Goal: Information Seeking & Learning: Learn about a topic

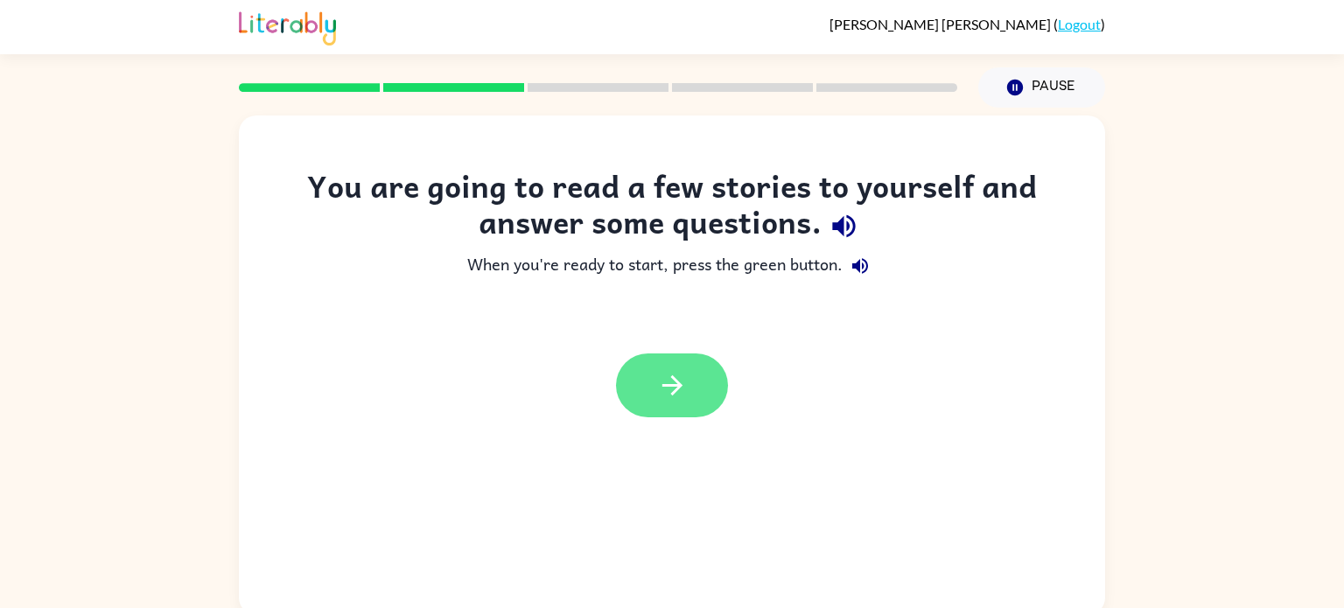
click at [674, 374] on icon "button" at bounding box center [672, 385] width 31 height 31
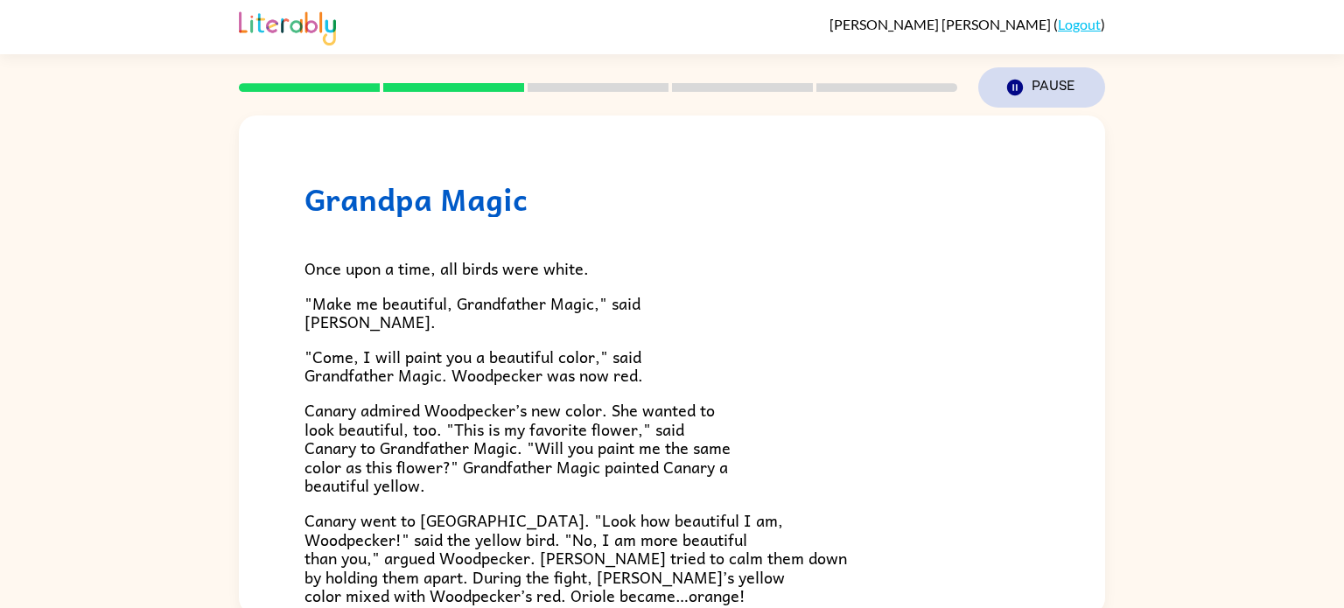
click at [1016, 93] on icon "button" at bounding box center [1015, 88] width 16 height 16
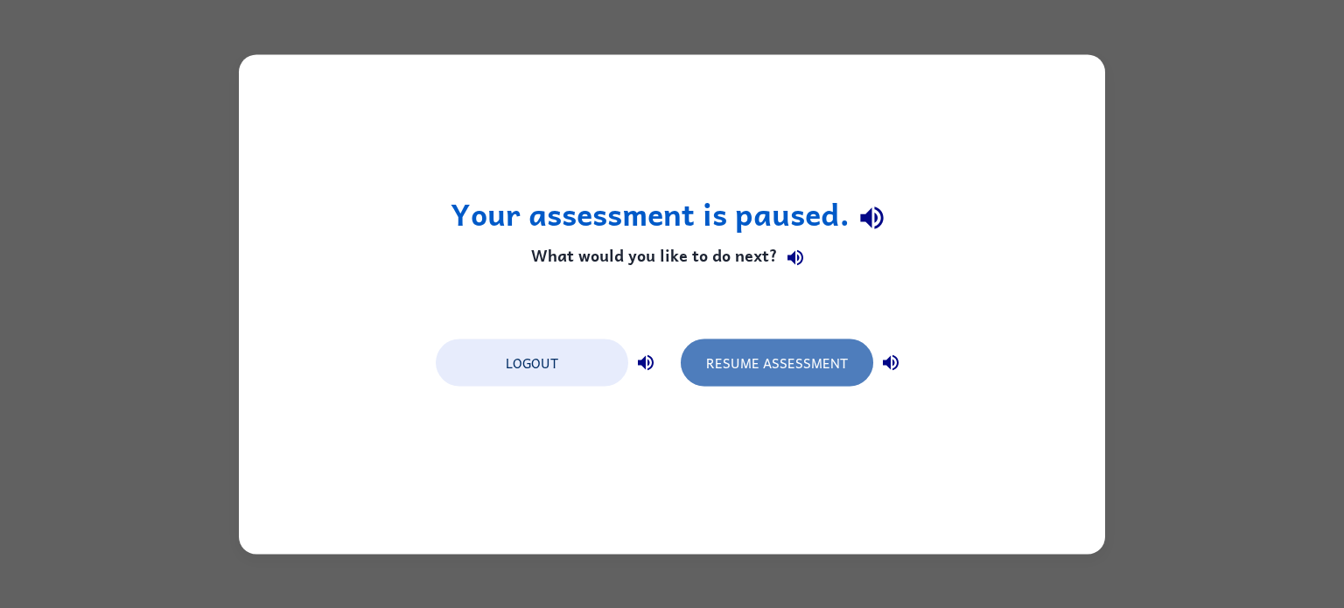
click at [817, 354] on button "Resume Assessment" at bounding box center [777, 362] width 193 height 47
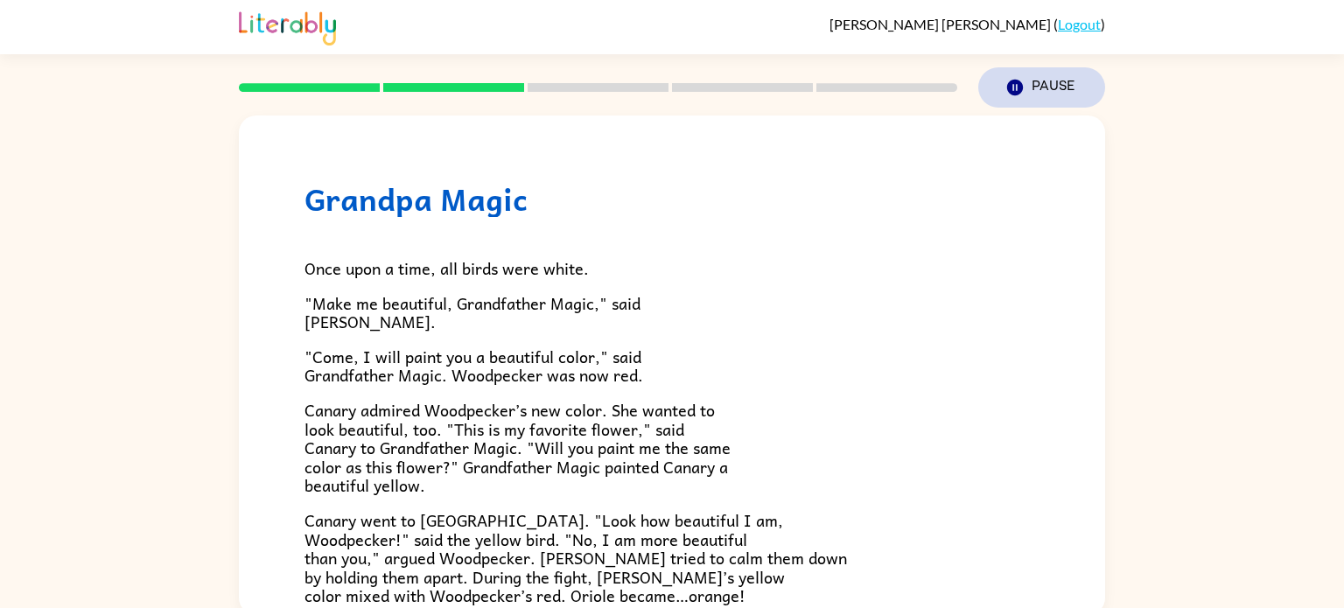
click at [1033, 90] on button "Pause Pause" at bounding box center [1041, 87] width 127 height 40
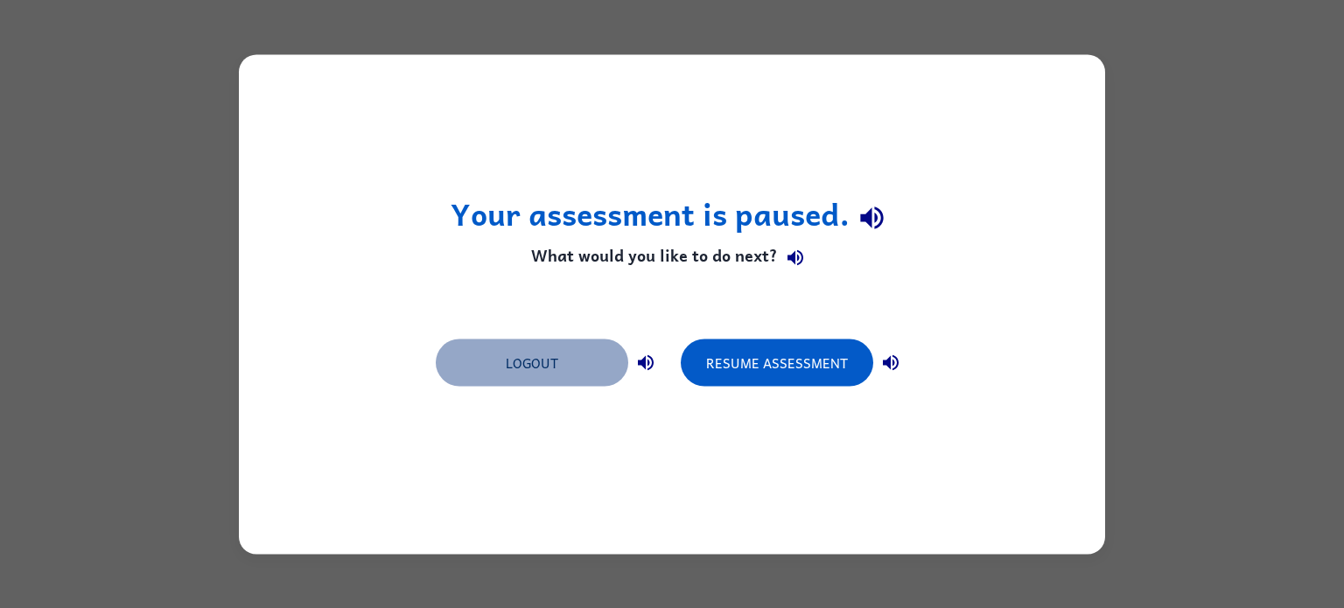
click at [578, 369] on button "Logout" at bounding box center [532, 362] width 193 height 47
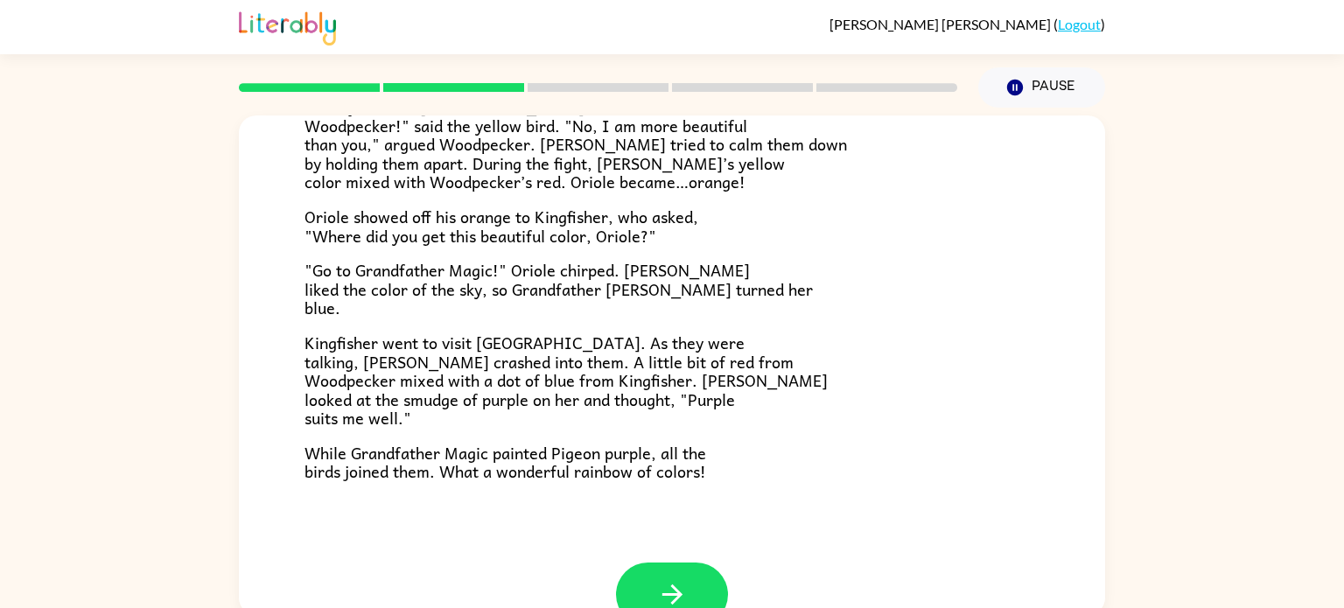
scroll to position [424, 0]
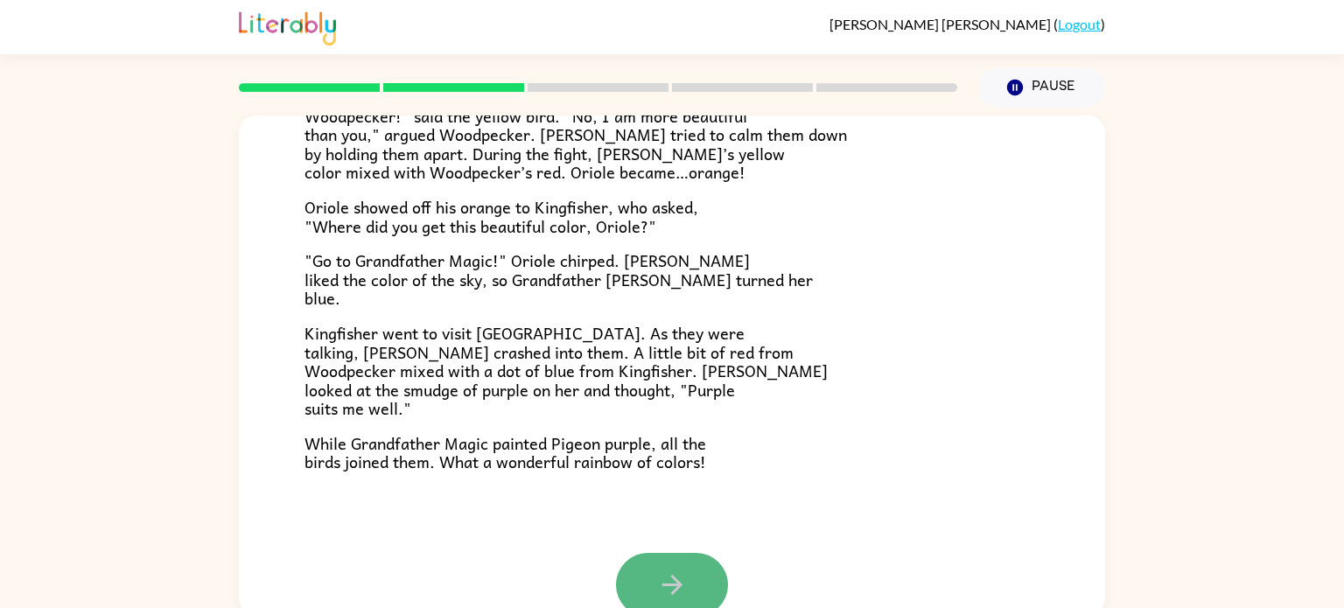
click at [664, 575] on icon "button" at bounding box center [672, 585] width 31 height 31
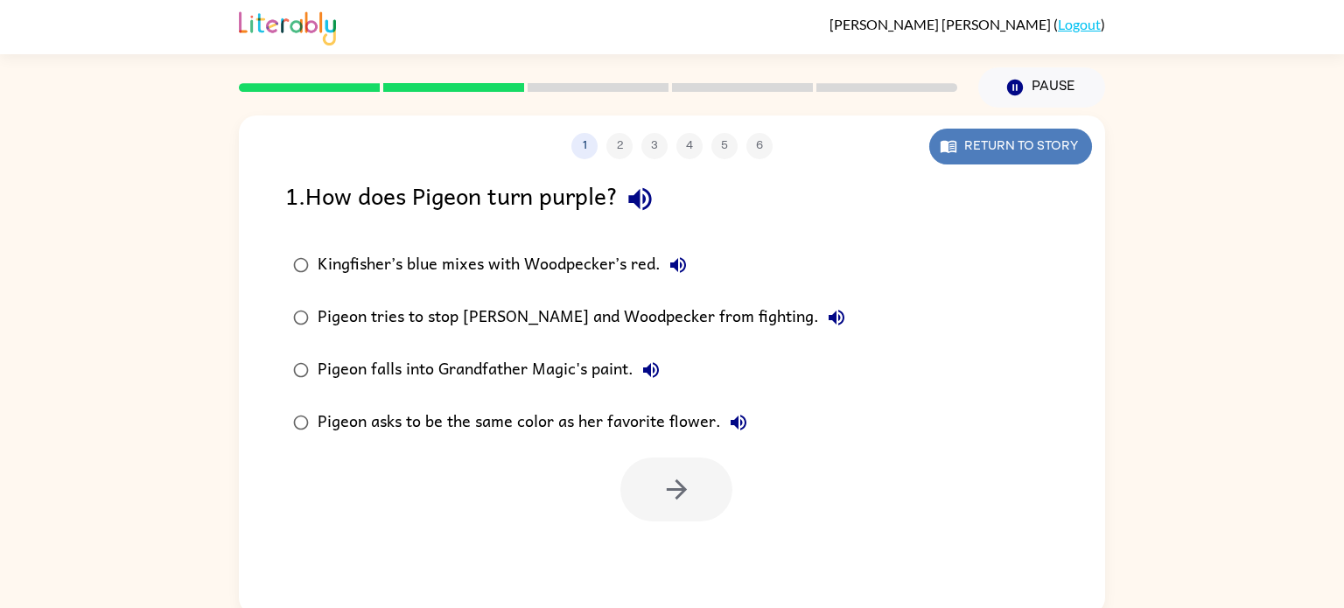
click at [958, 148] on button "Return to story" at bounding box center [1010, 147] width 163 height 36
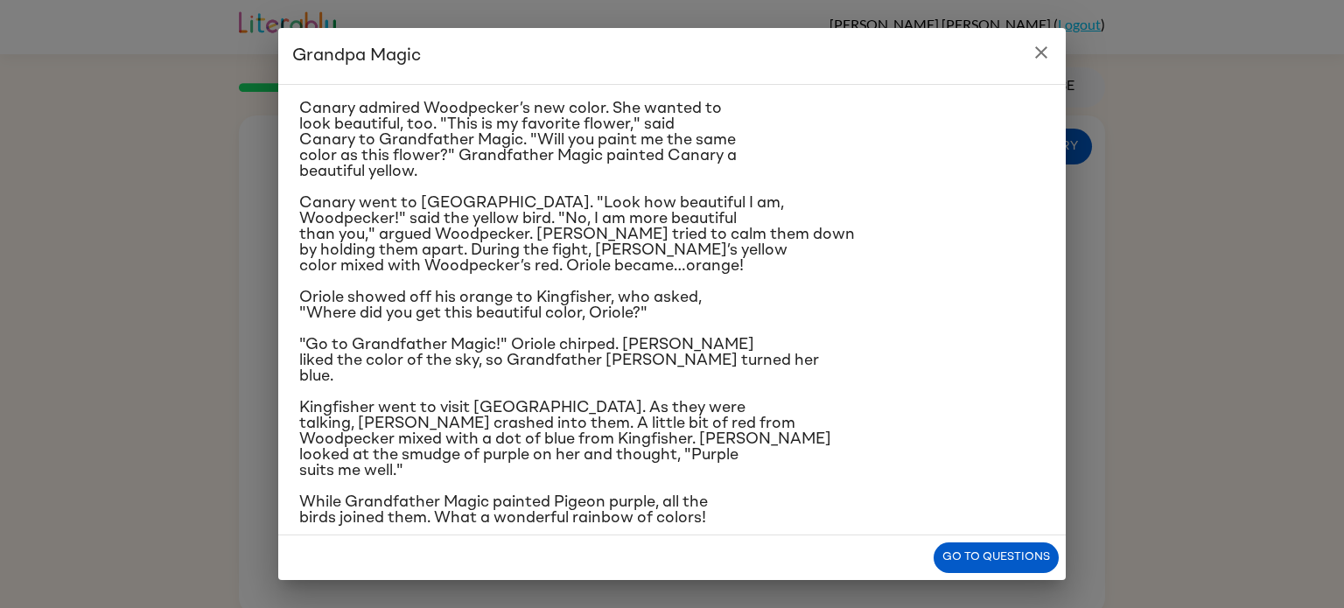
scroll to position [166, 0]
click at [952, 552] on button "Go to questions" at bounding box center [996, 558] width 125 height 31
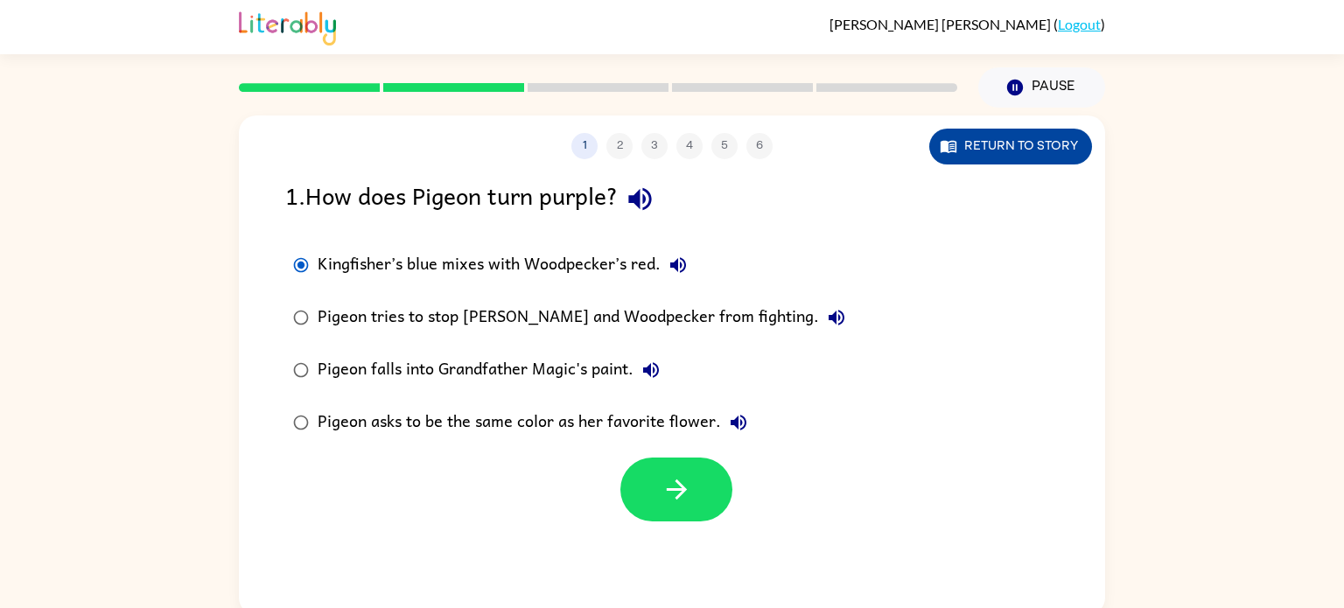
click at [955, 143] on icon "button" at bounding box center [949, 147] width 16 height 12
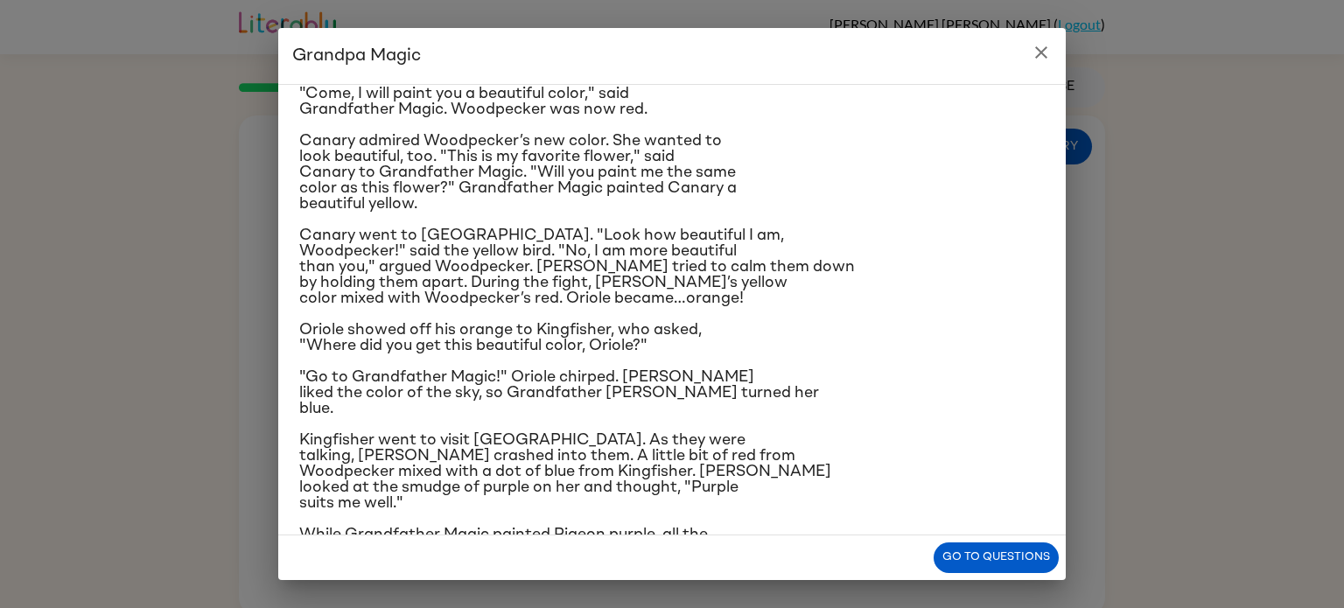
scroll to position [177, 0]
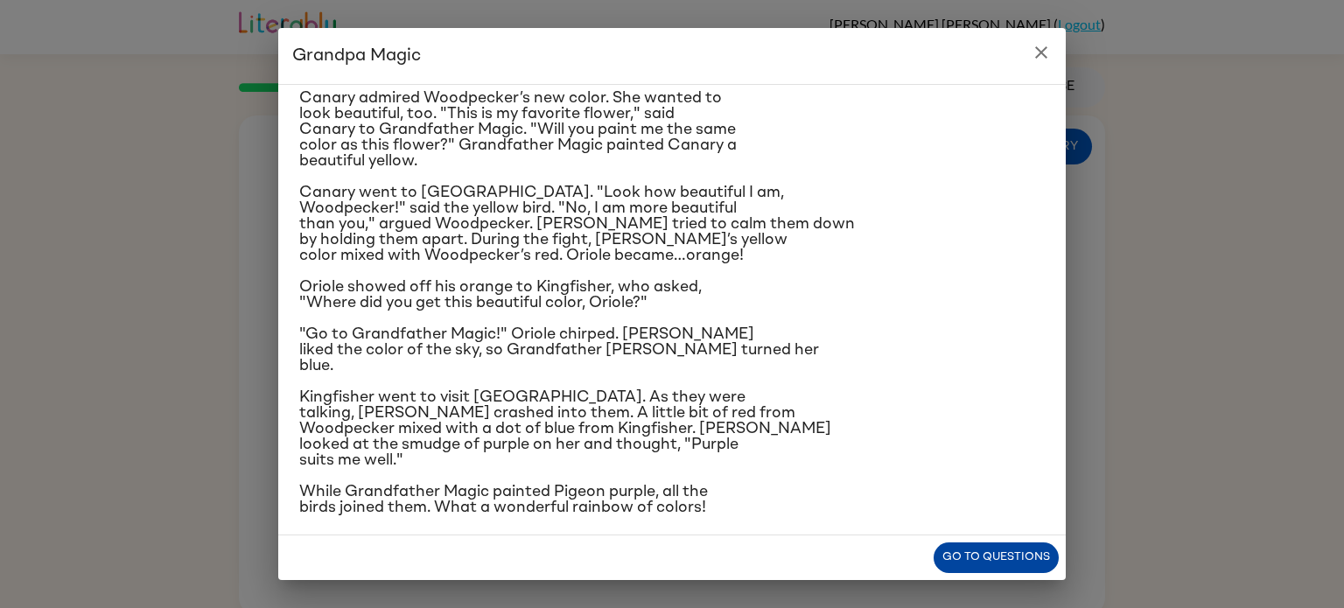
click at [975, 552] on button "Go to questions" at bounding box center [996, 558] width 125 height 31
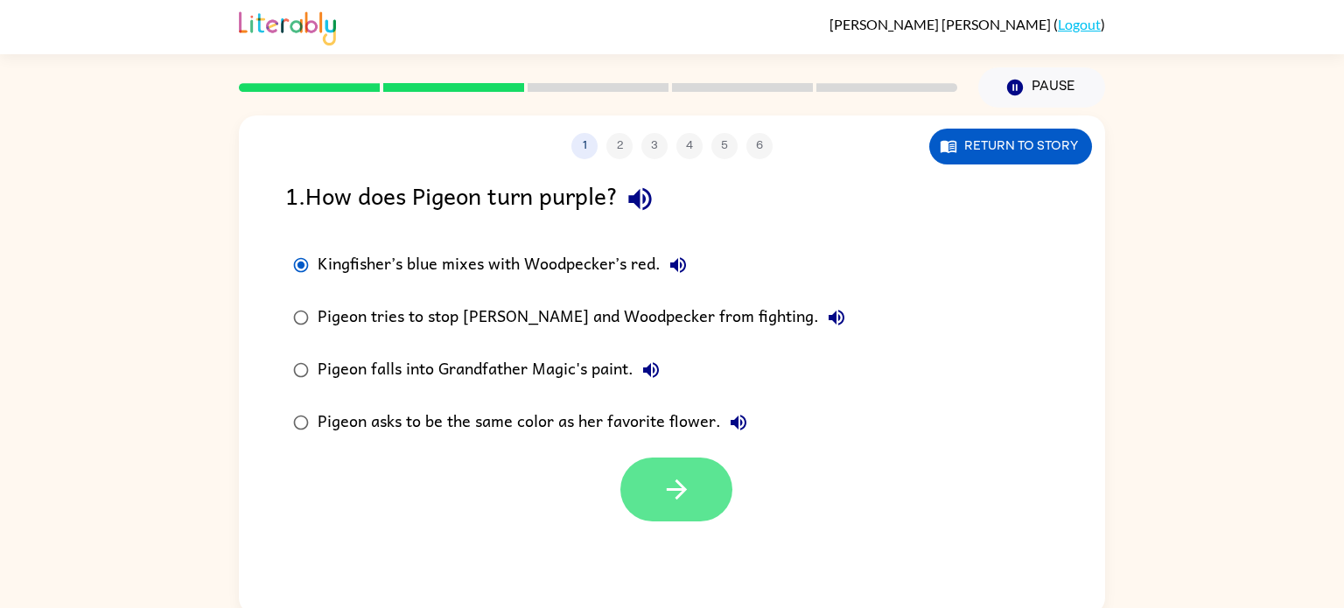
click at [669, 496] on icon "button" at bounding box center [677, 489] width 31 height 31
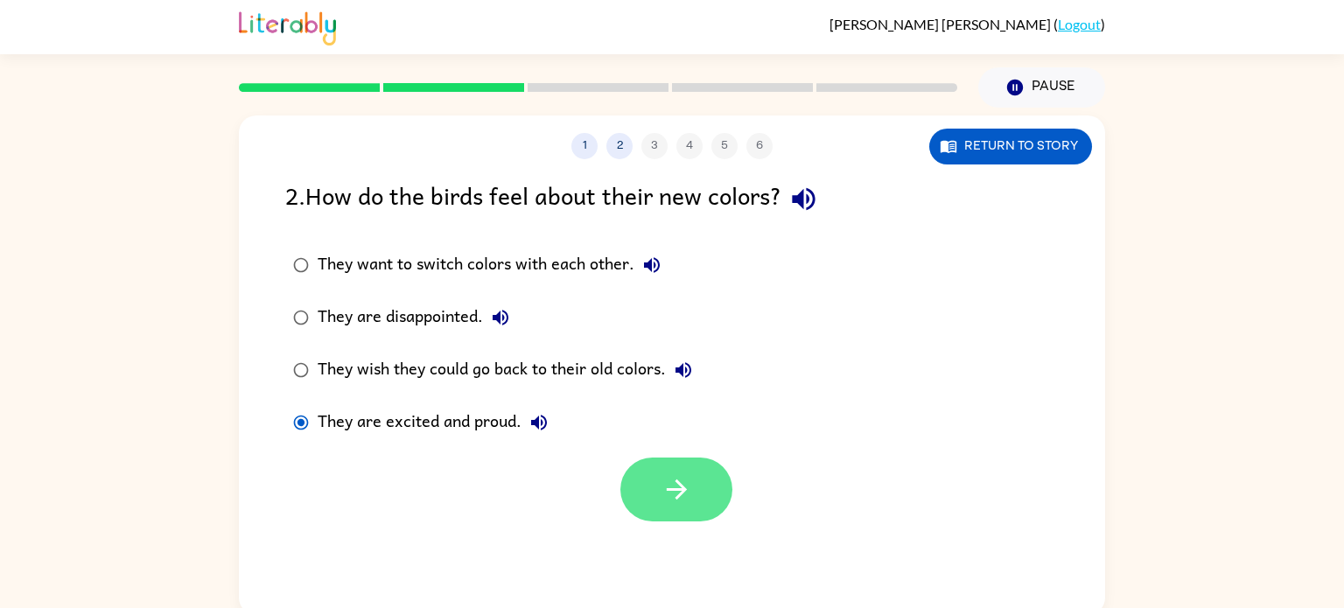
click at [687, 484] on icon "button" at bounding box center [677, 489] width 31 height 31
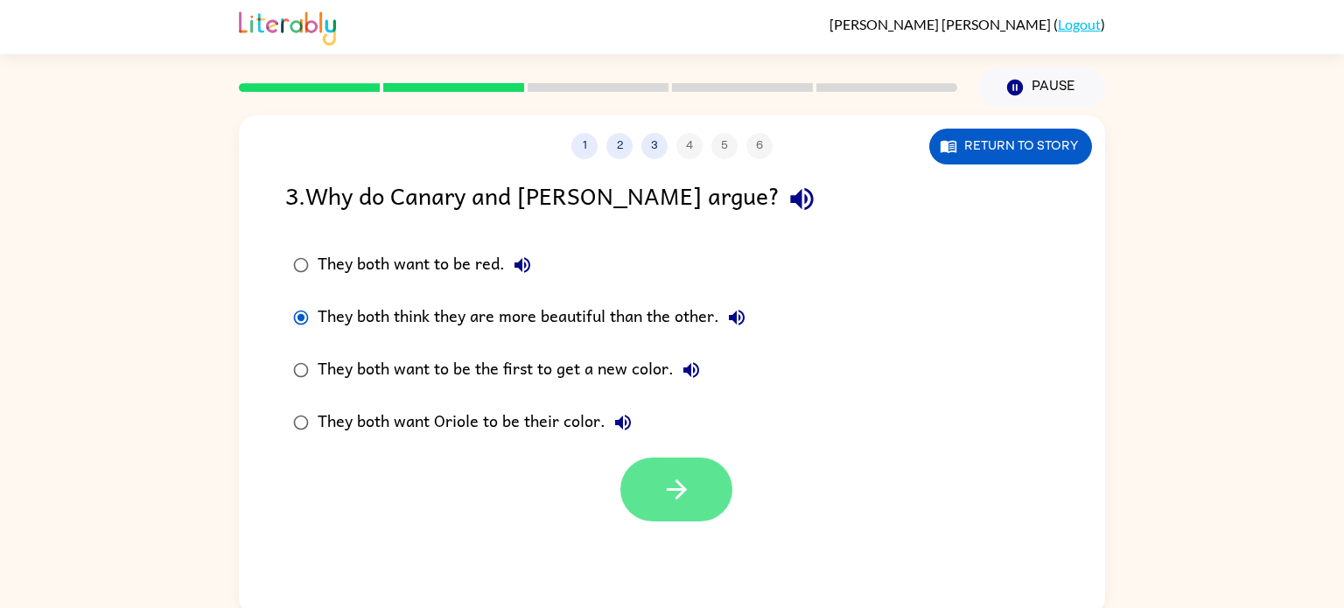
click at [656, 497] on button "button" at bounding box center [676, 490] width 112 height 64
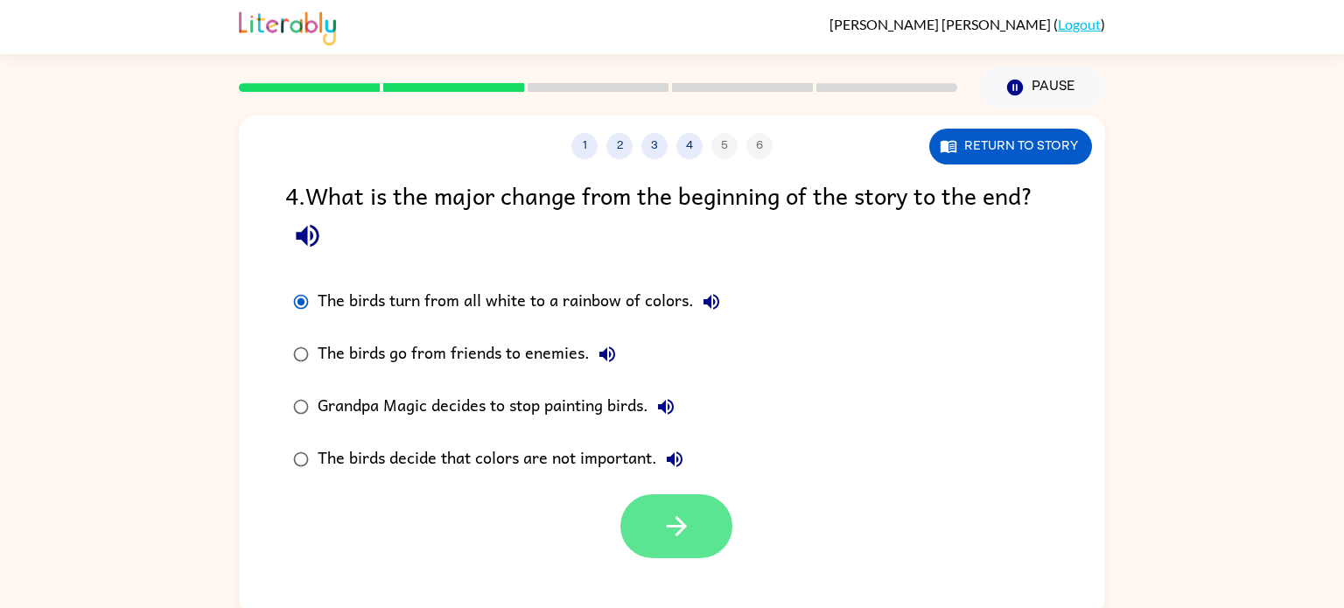
click at [670, 520] on icon "button" at bounding box center [677, 526] width 31 height 31
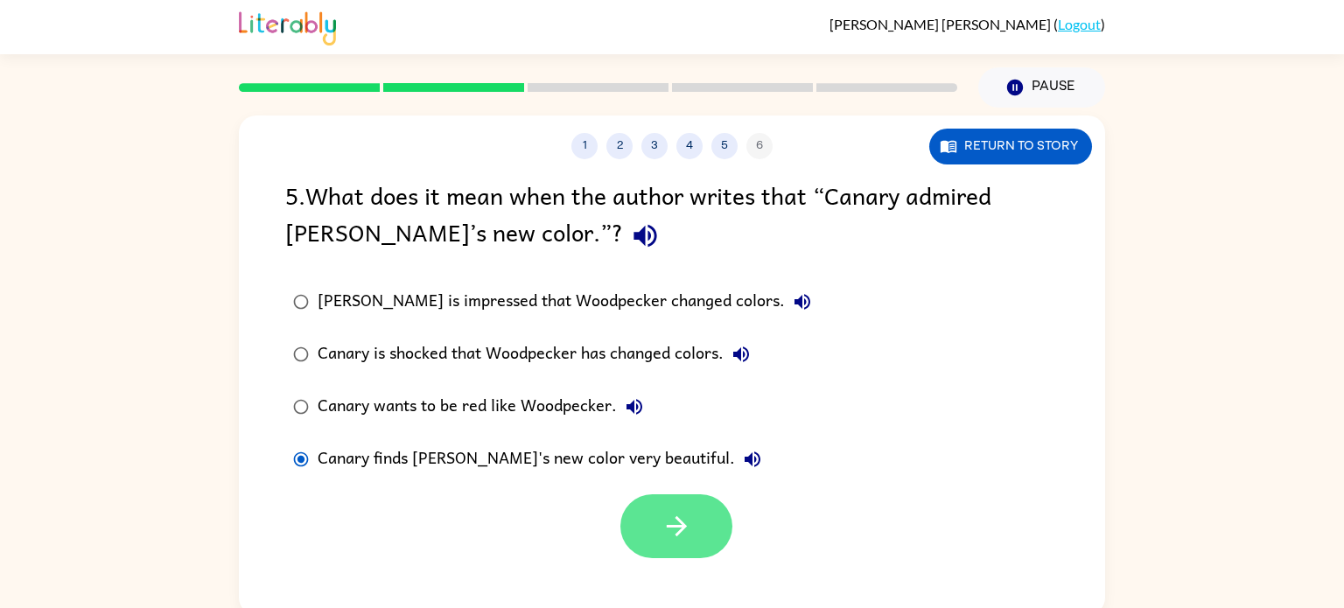
click at [718, 529] on button "button" at bounding box center [676, 526] width 112 height 64
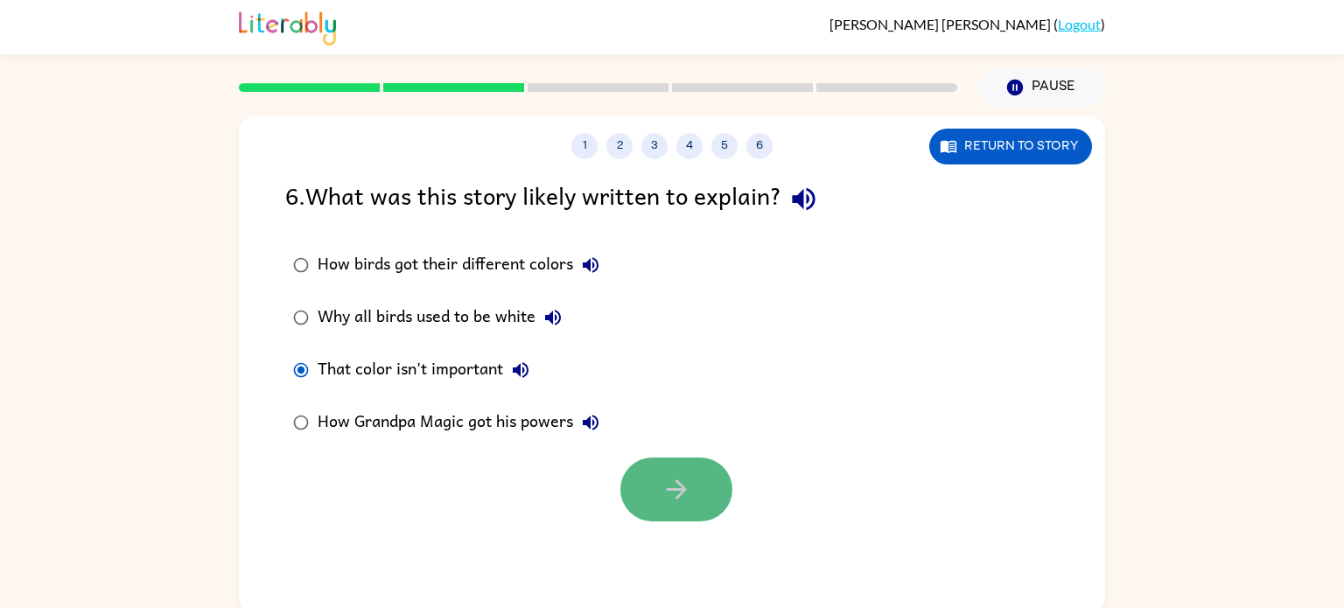
click at [682, 503] on icon "button" at bounding box center [677, 489] width 31 height 31
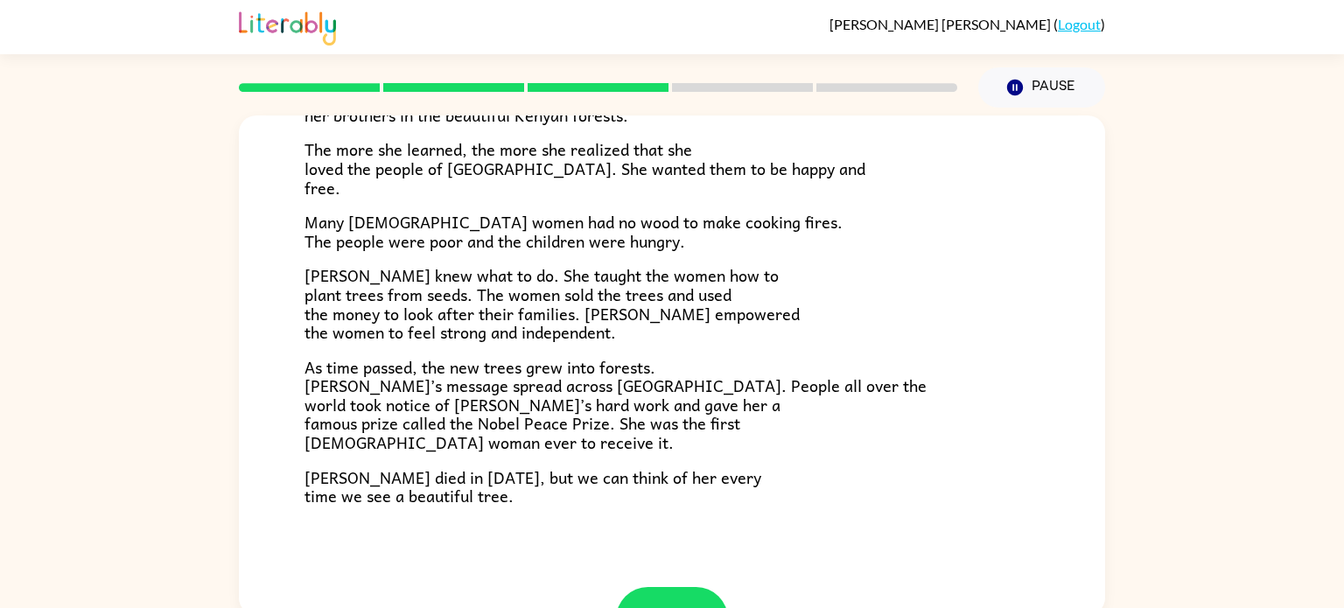
scroll to position [435, 0]
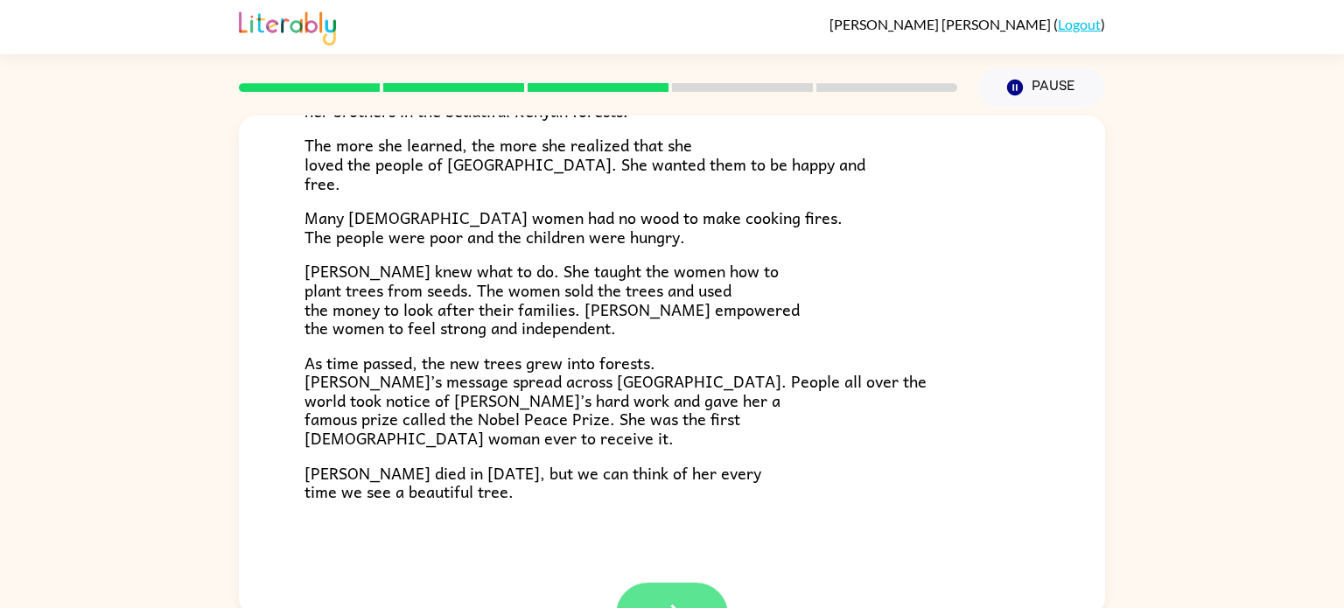
click at [683, 601] on icon "button" at bounding box center [672, 614] width 31 height 31
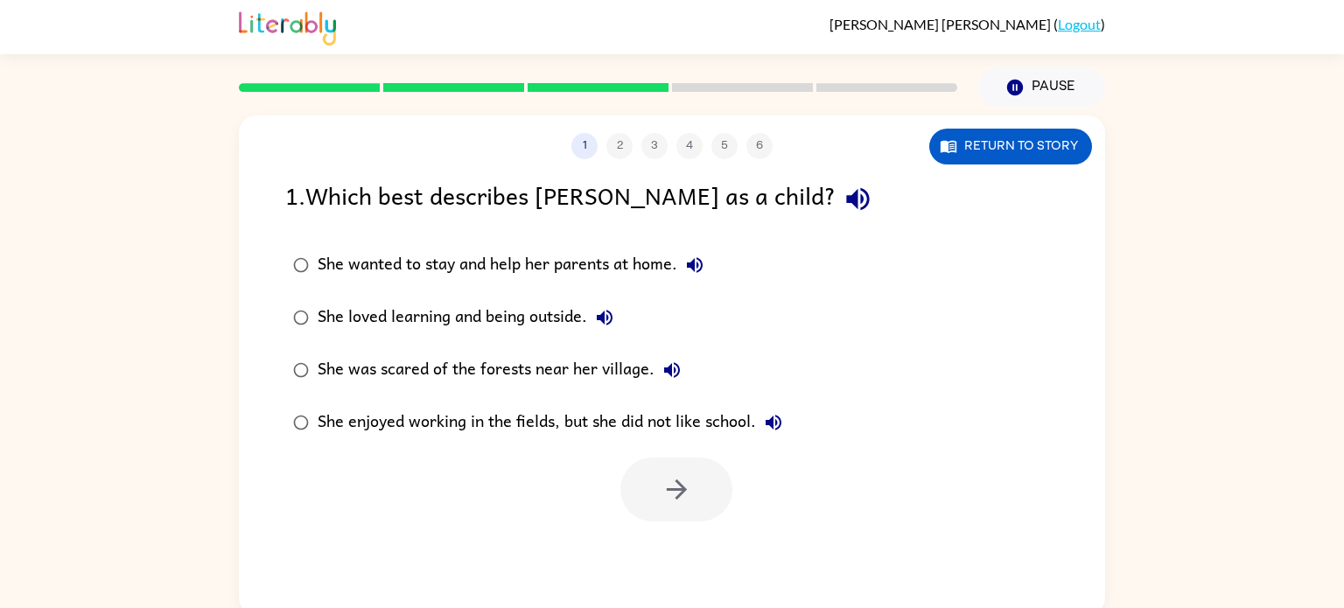
scroll to position [0, 0]
click at [1004, 147] on button "Return to story" at bounding box center [1010, 147] width 163 height 36
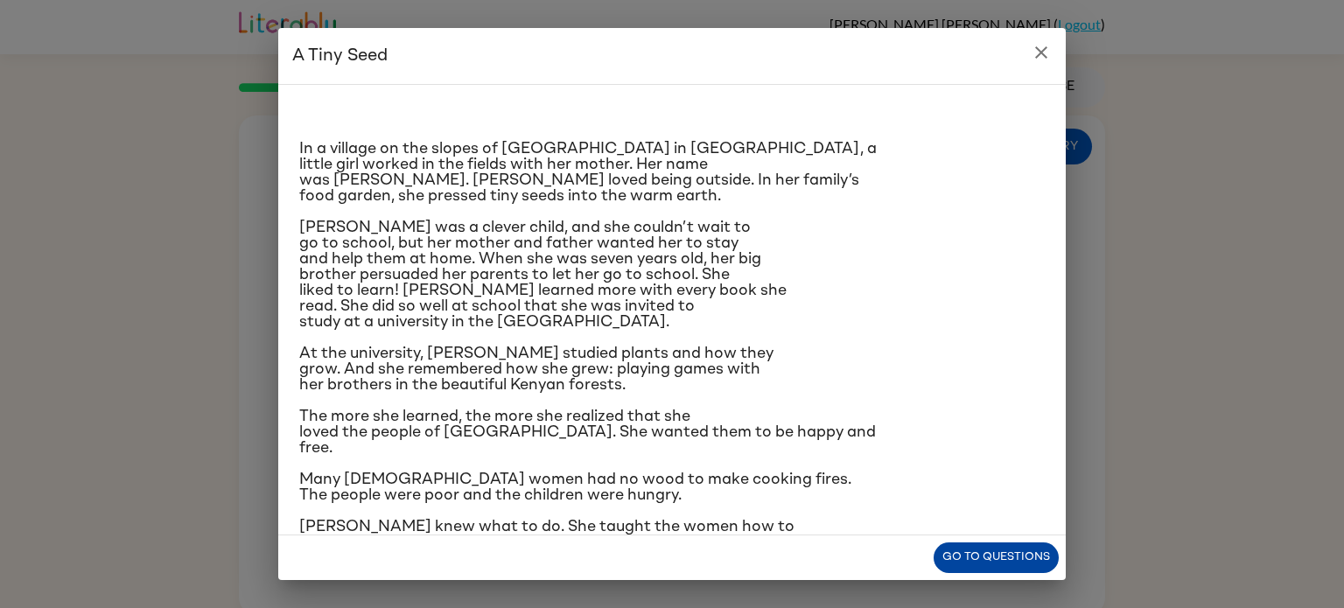
click at [970, 549] on button "Go to questions" at bounding box center [996, 558] width 125 height 31
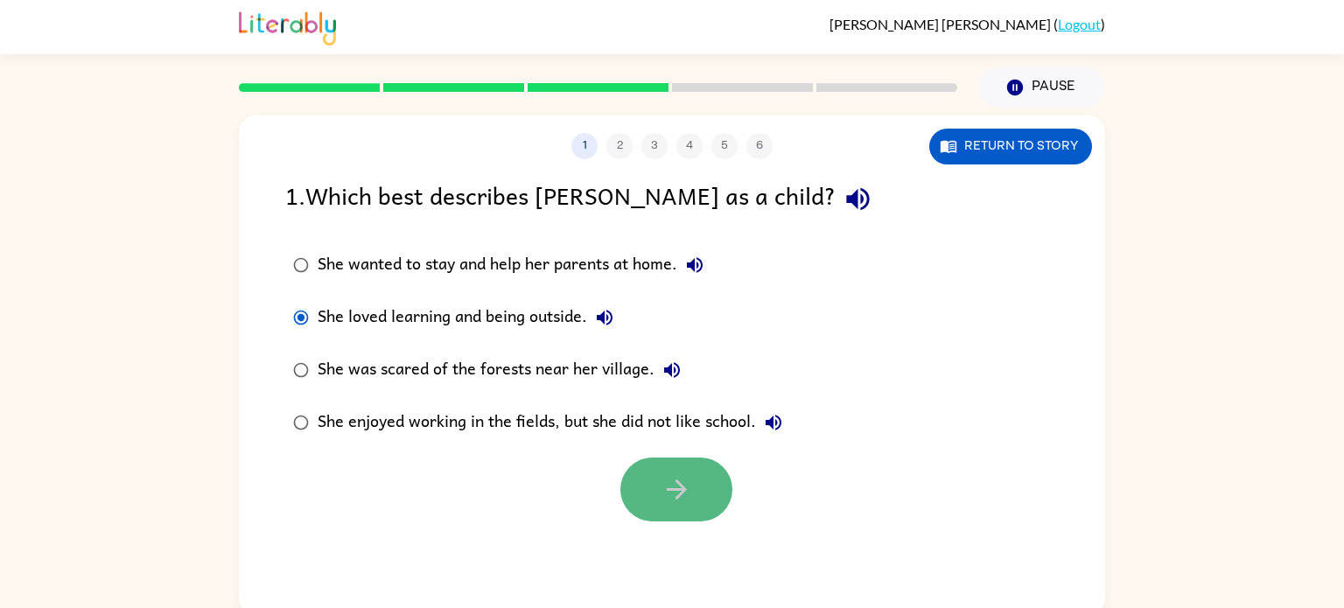
click at [666, 504] on icon "button" at bounding box center [677, 489] width 31 height 31
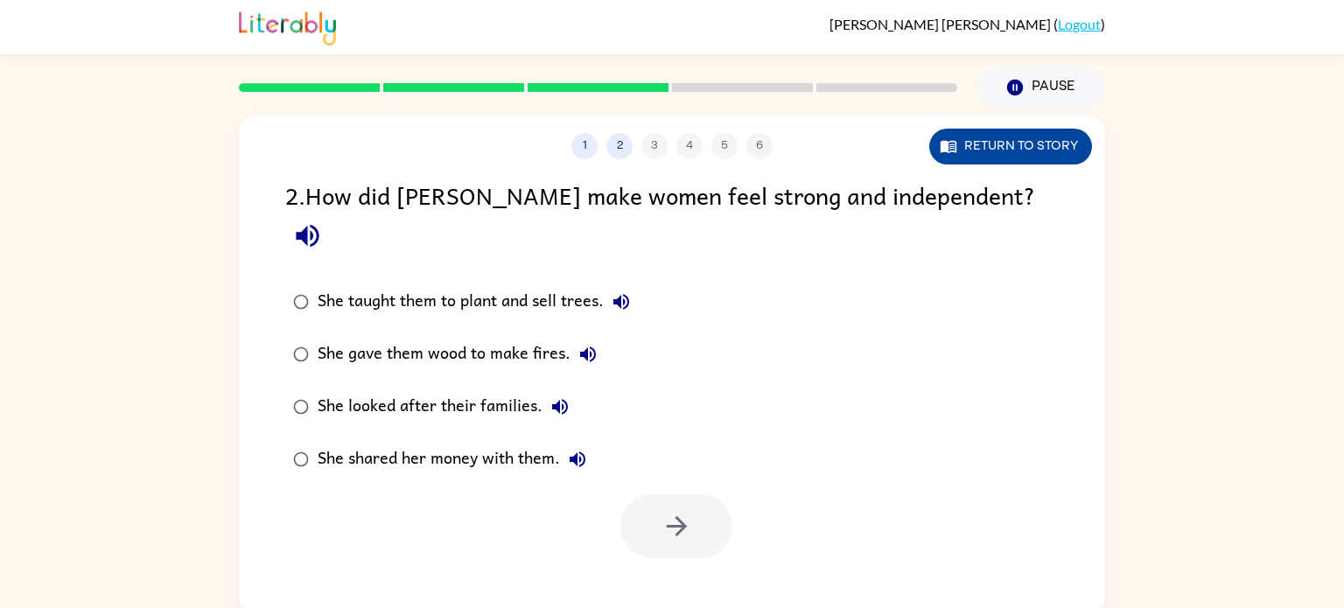
click at [966, 157] on button "Return to story" at bounding box center [1010, 147] width 163 height 36
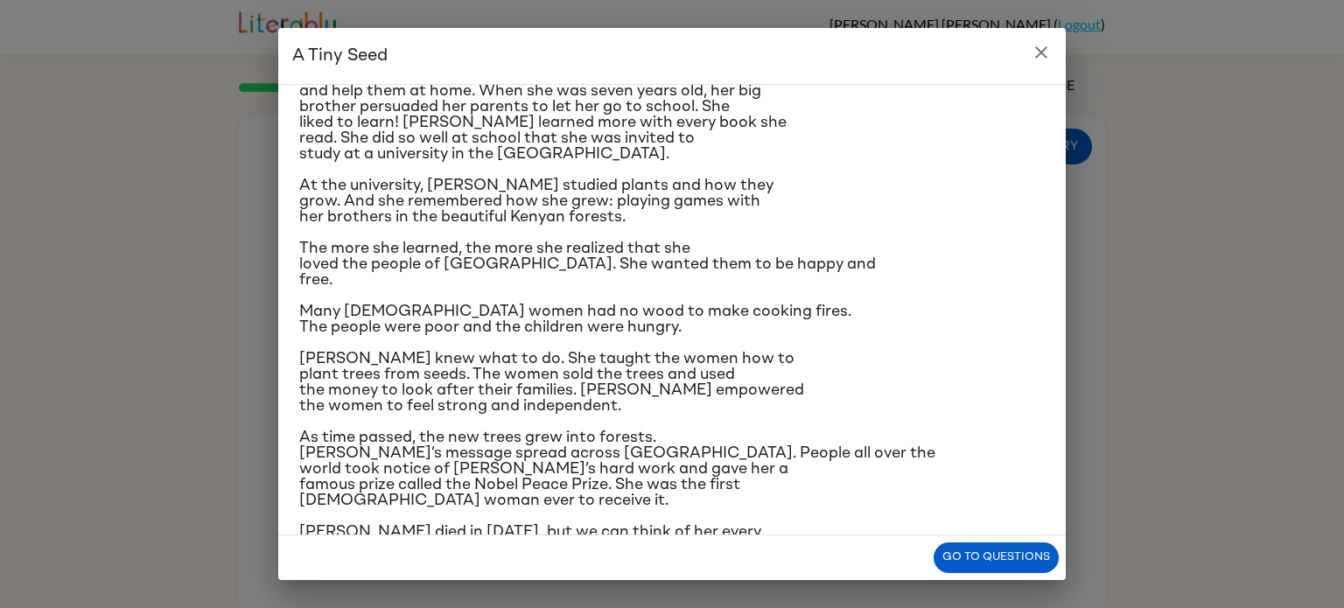
scroll to position [207, 0]
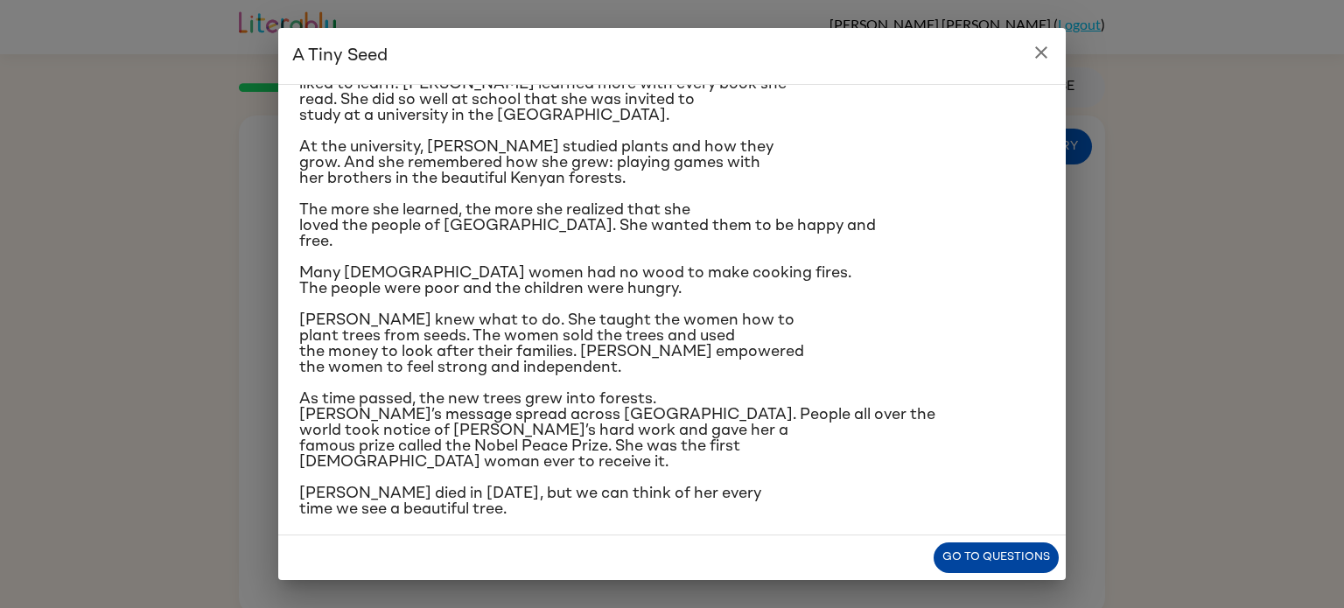
click at [980, 558] on button "Go to questions" at bounding box center [996, 558] width 125 height 31
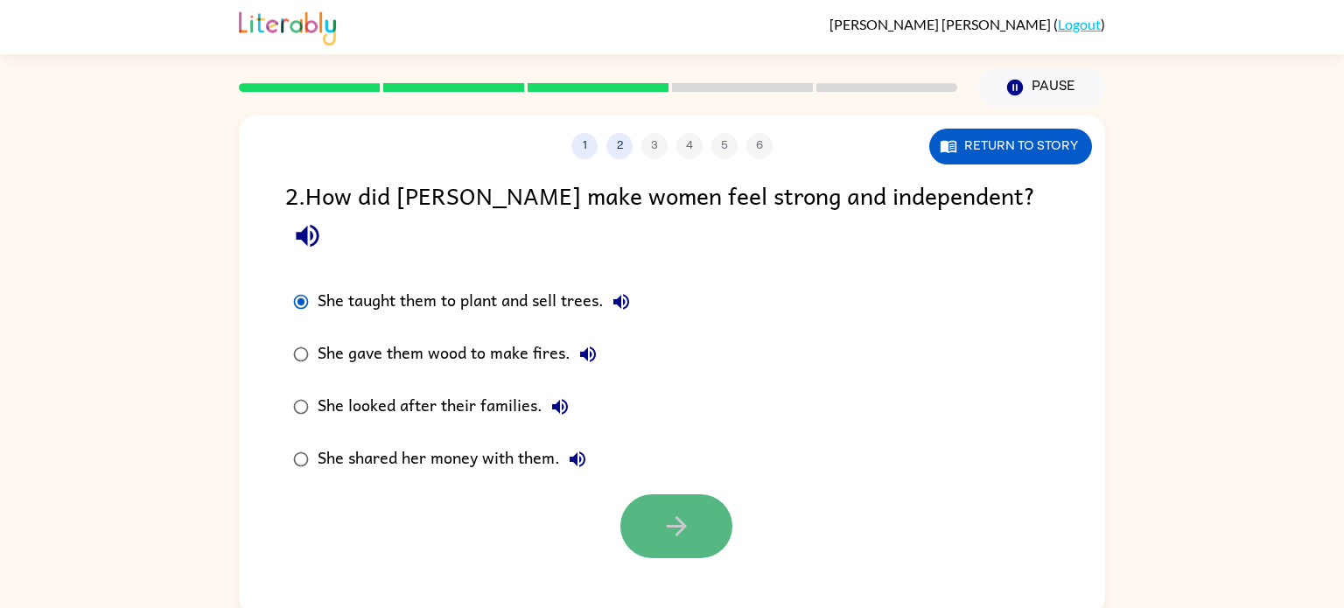
click at [684, 511] on icon "button" at bounding box center [677, 526] width 31 height 31
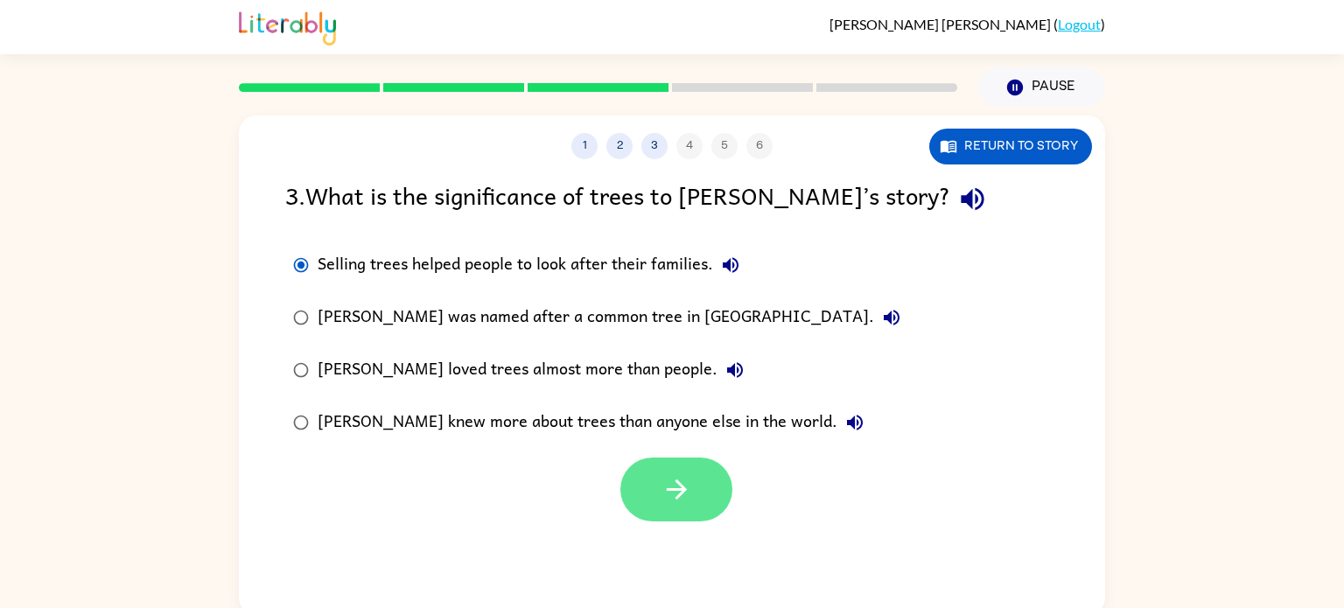
click at [703, 492] on button "button" at bounding box center [676, 490] width 112 height 64
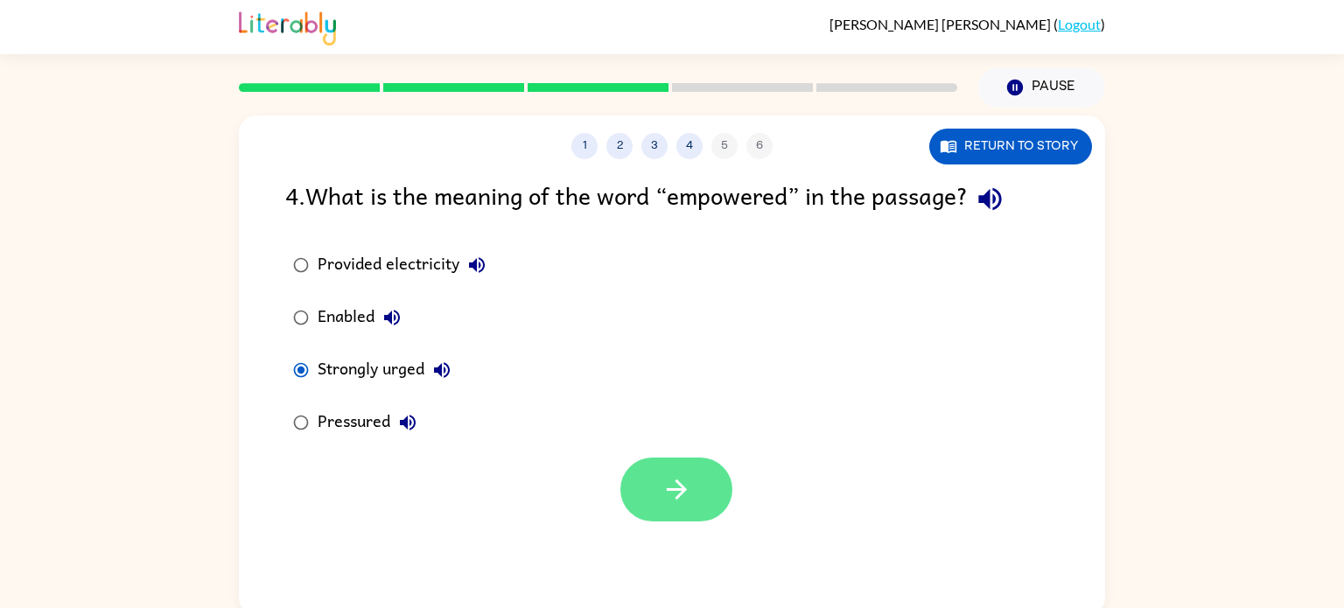
click at [675, 485] on icon "button" at bounding box center [677, 489] width 31 height 31
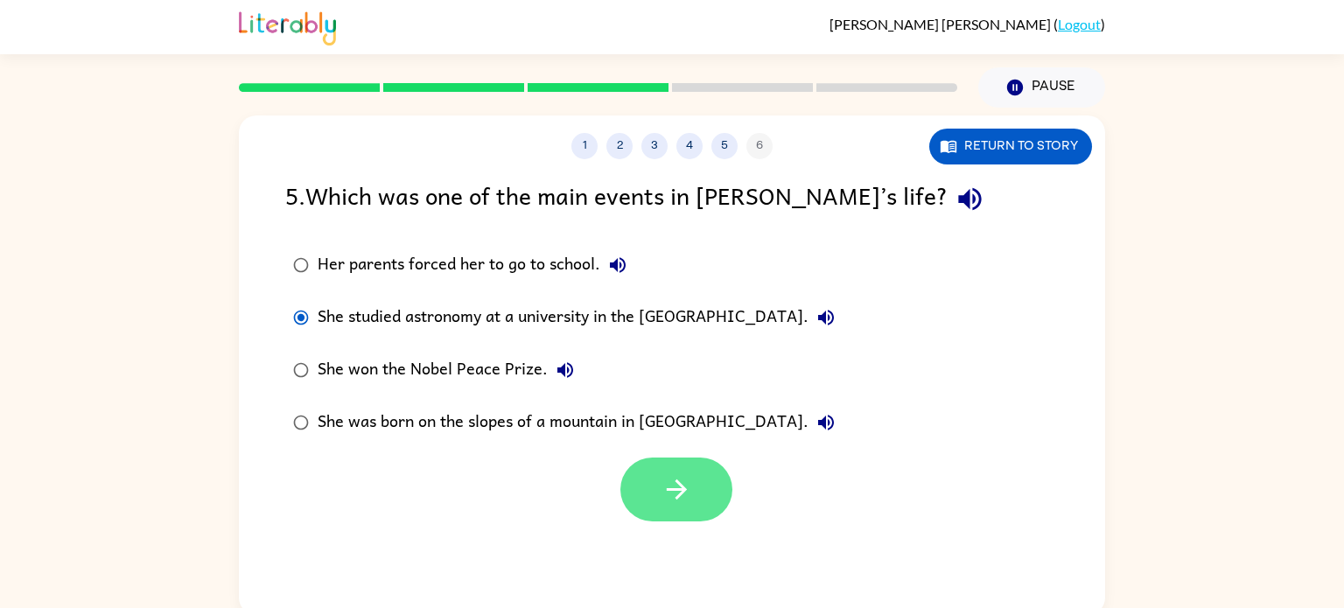
click at [664, 486] on icon "button" at bounding box center [677, 489] width 31 height 31
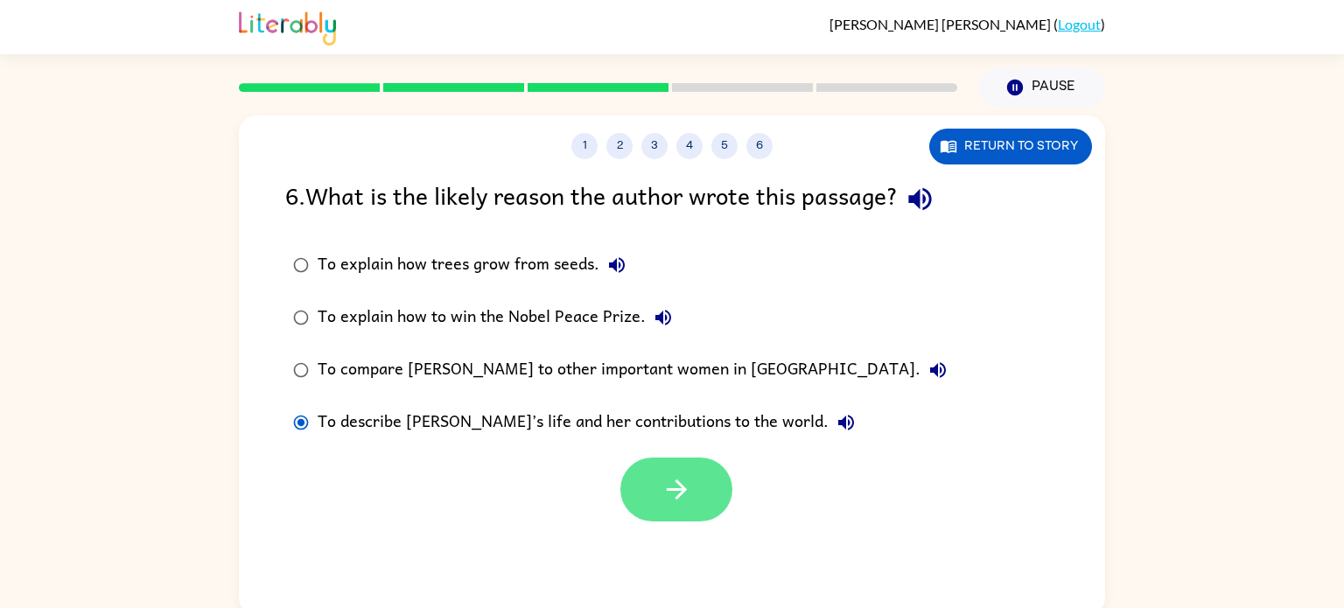
click at [699, 500] on button "button" at bounding box center [676, 490] width 112 height 64
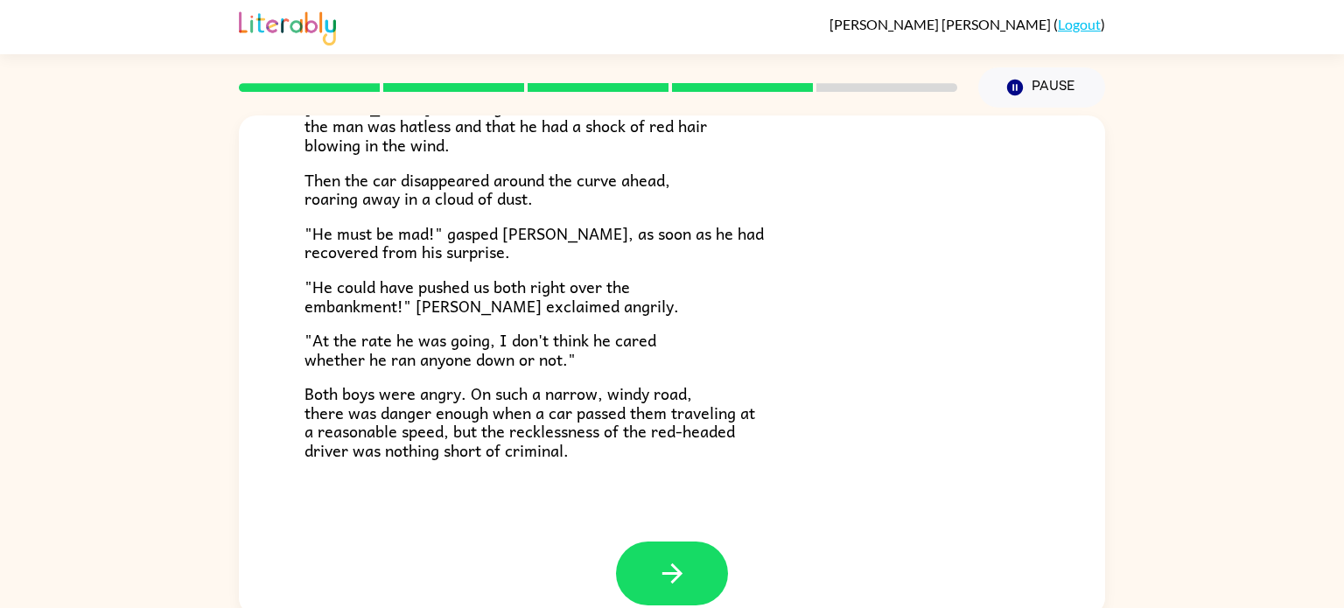
scroll to position [474, 0]
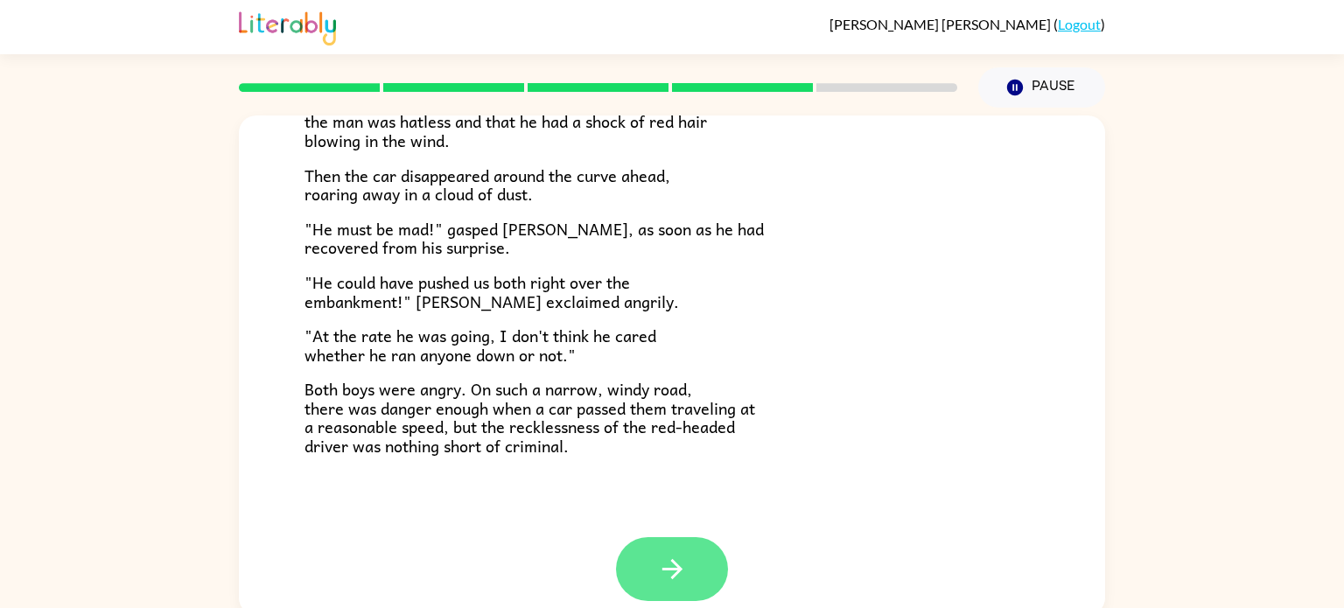
click at [645, 549] on button "button" at bounding box center [672, 569] width 112 height 64
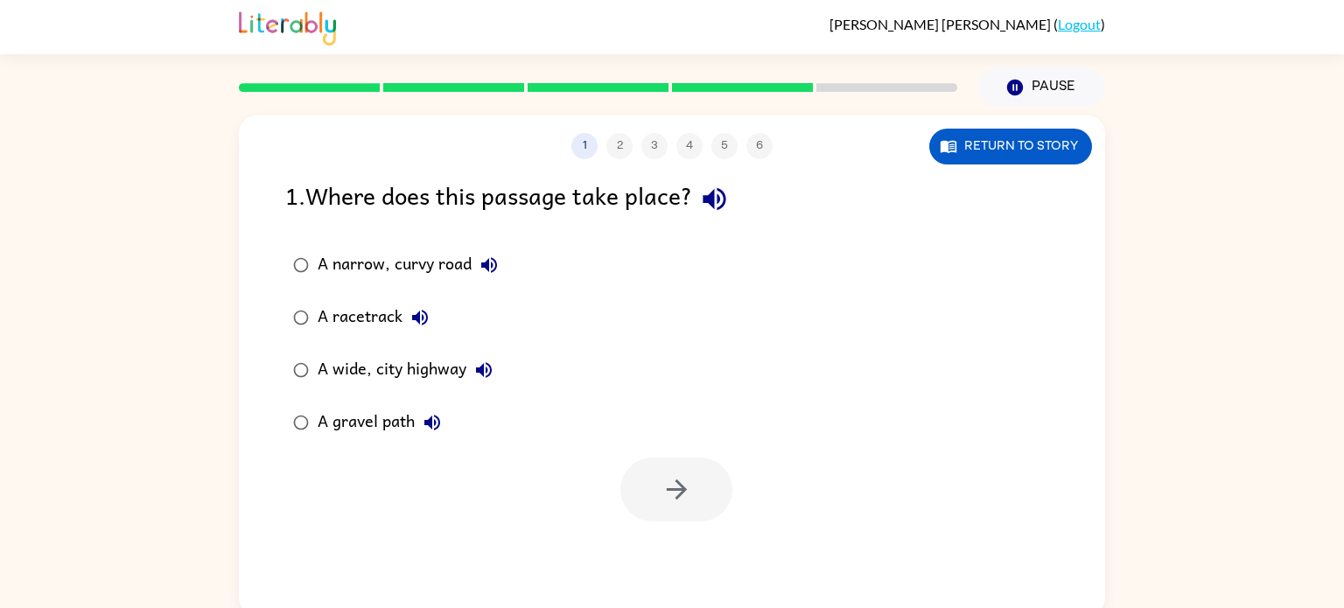
scroll to position [0, 0]
click at [686, 497] on icon "button" at bounding box center [677, 489] width 31 height 31
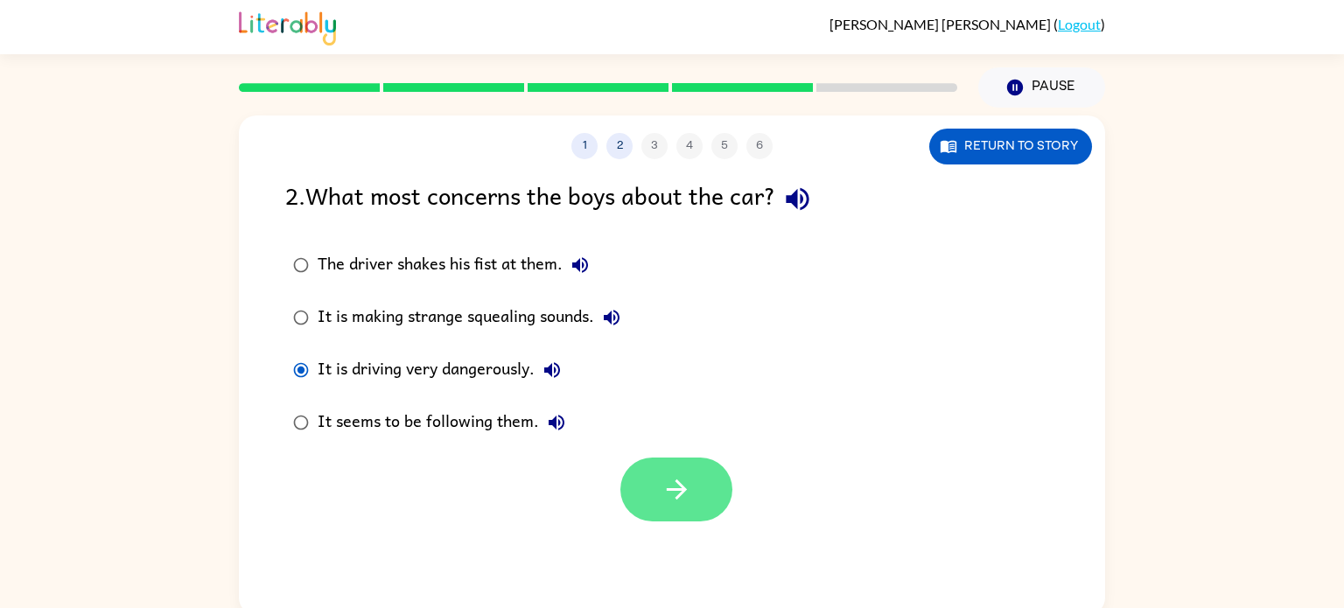
click at [677, 488] on icon "button" at bounding box center [677, 489] width 31 height 31
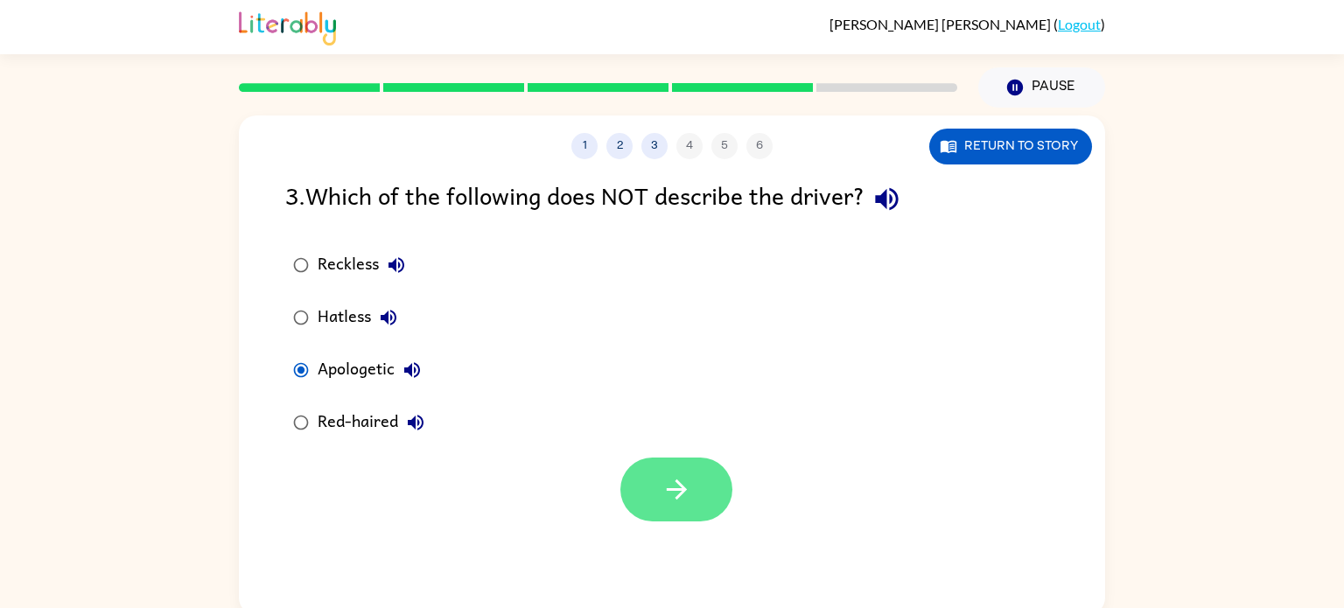
click at [655, 487] on button "button" at bounding box center [676, 490] width 112 height 64
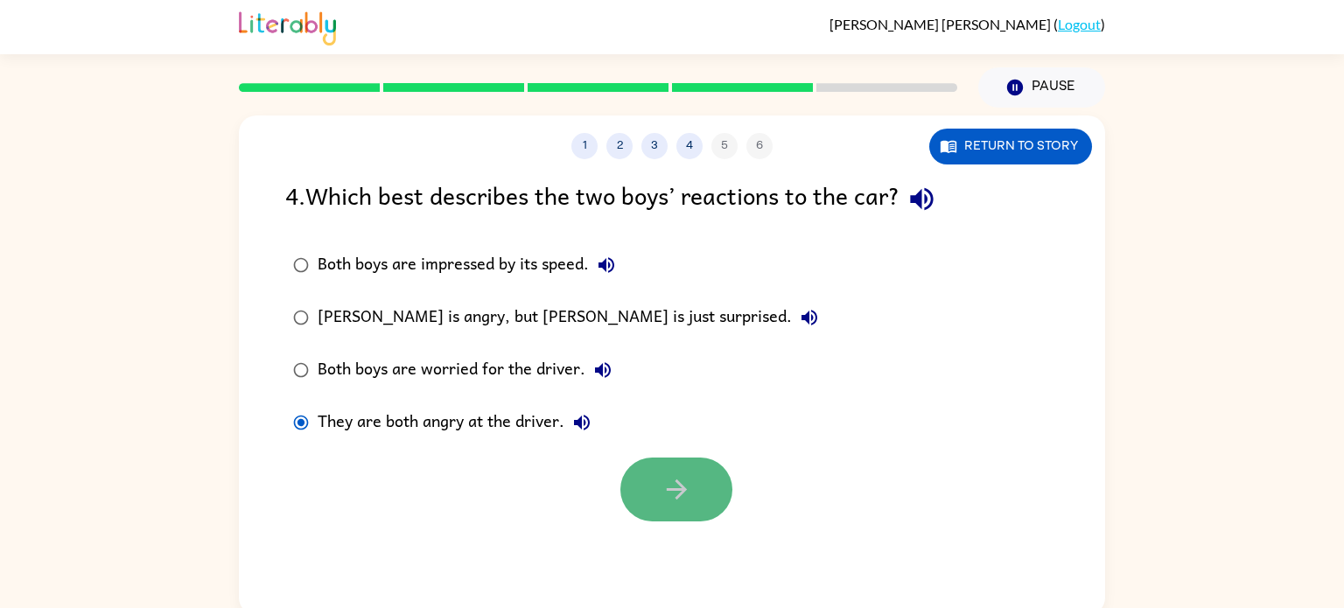
click at [668, 477] on icon "button" at bounding box center [677, 489] width 31 height 31
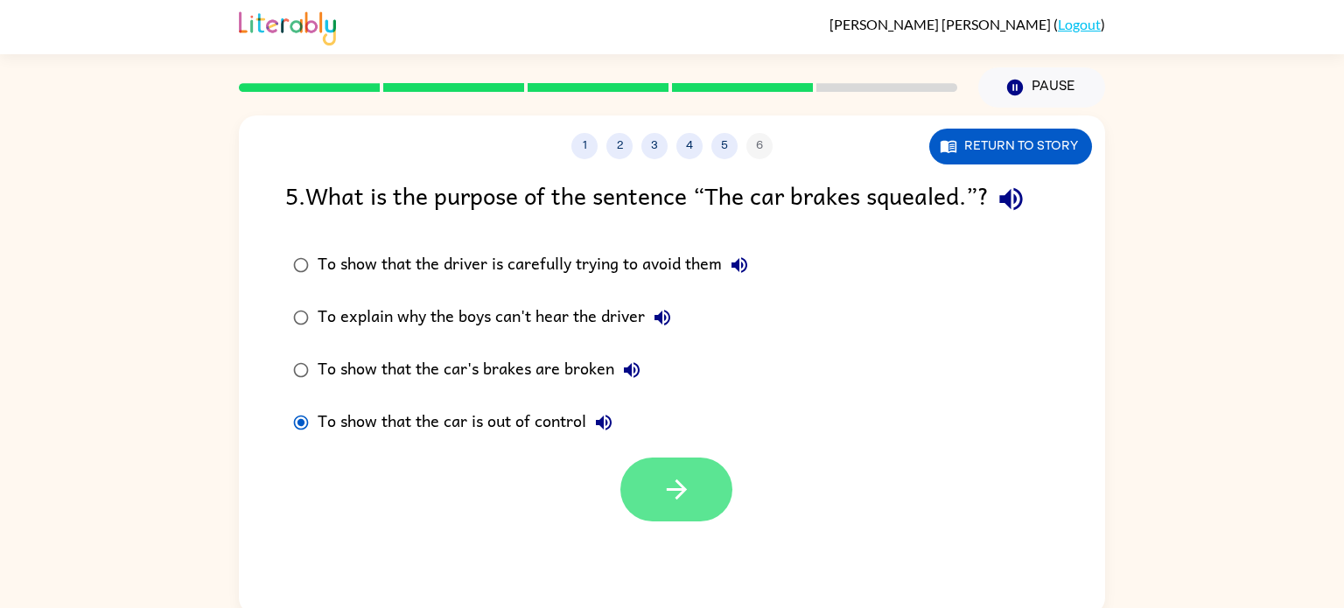
click at [672, 460] on button "button" at bounding box center [676, 490] width 112 height 64
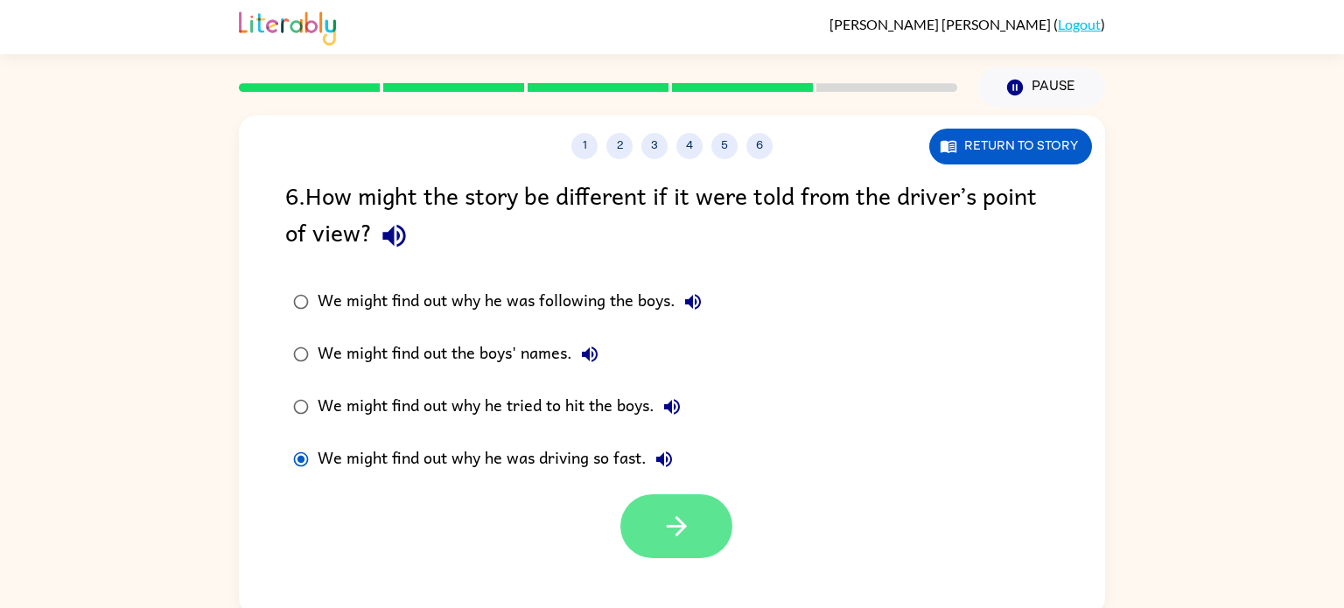
click at [655, 530] on button "button" at bounding box center [676, 526] width 112 height 64
